Goal: Find specific page/section: Find specific page/section

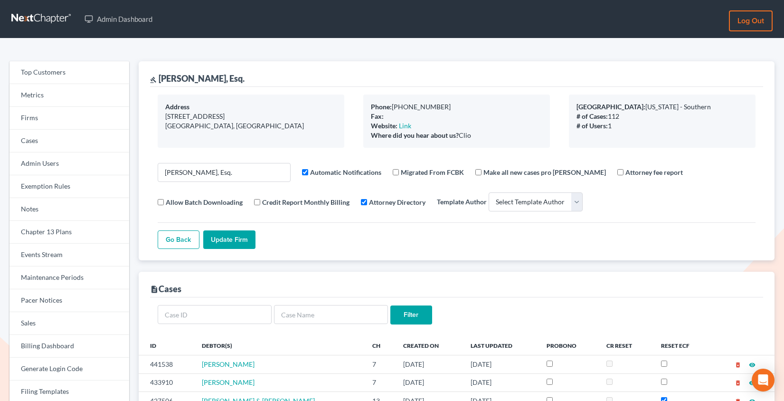
select select
click at [37, 116] on link "Firms" at bounding box center [69, 118] width 120 height 23
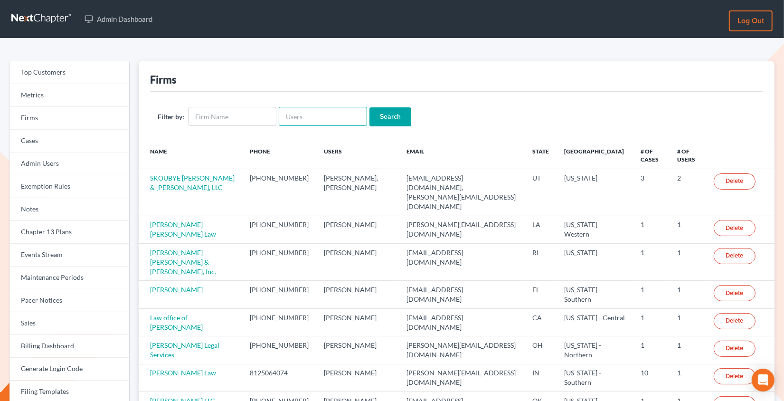
click at [320, 116] on input "text" at bounding box center [323, 116] width 88 height 19
paste input "[EMAIL_ADDRESS][DOMAIN_NAME]"
type input "[EMAIL_ADDRESS][DOMAIN_NAME]"
click at [369, 107] on input "Search" at bounding box center [390, 116] width 42 height 19
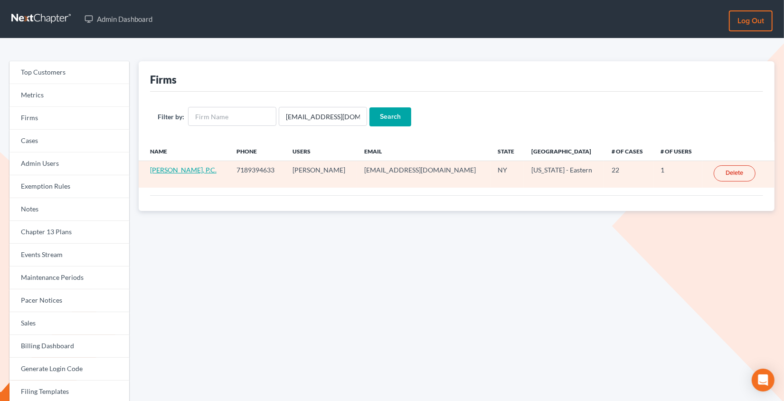
click at [187, 172] on link "[PERSON_NAME], P.C." at bounding box center [183, 170] width 66 height 8
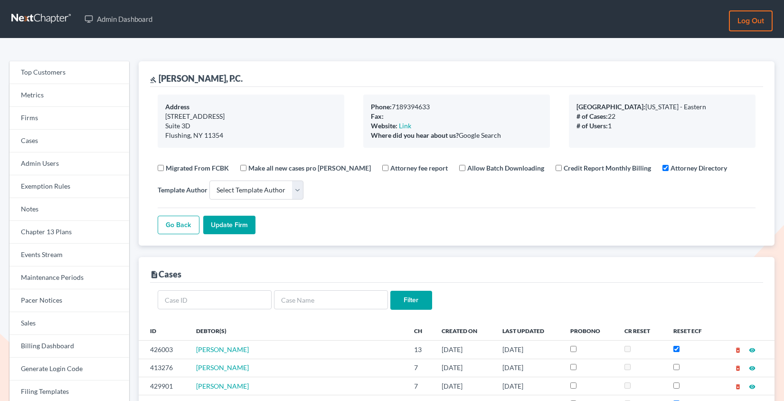
select select
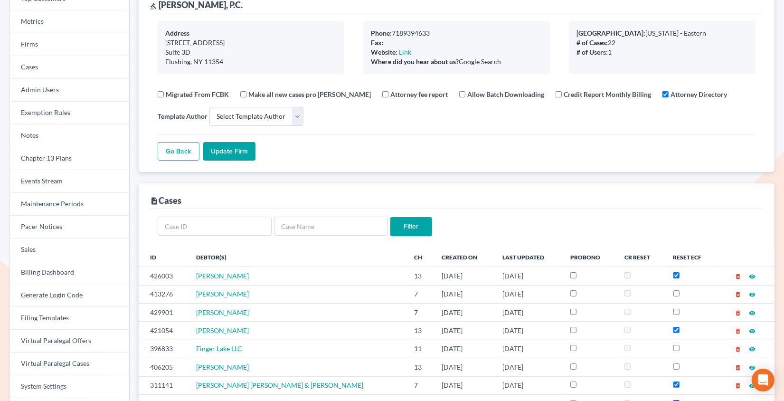
scroll to position [76, 0]
